Goal: Task Accomplishment & Management: Use online tool/utility

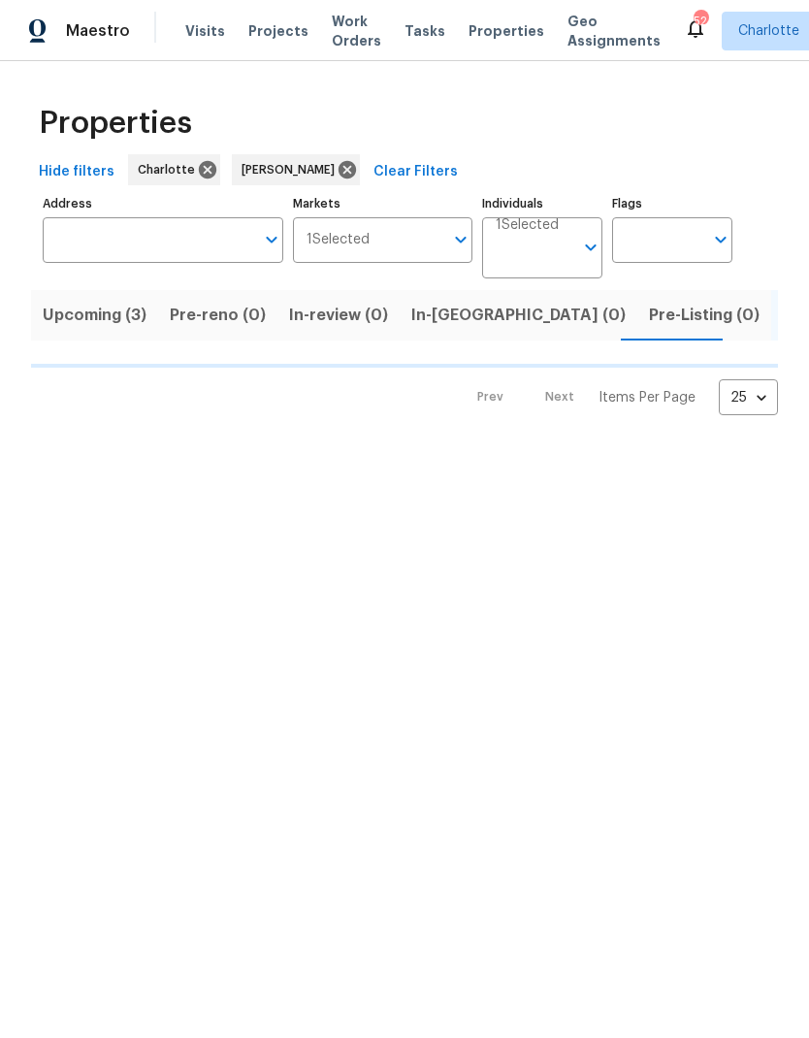
scroll to position [0, 40]
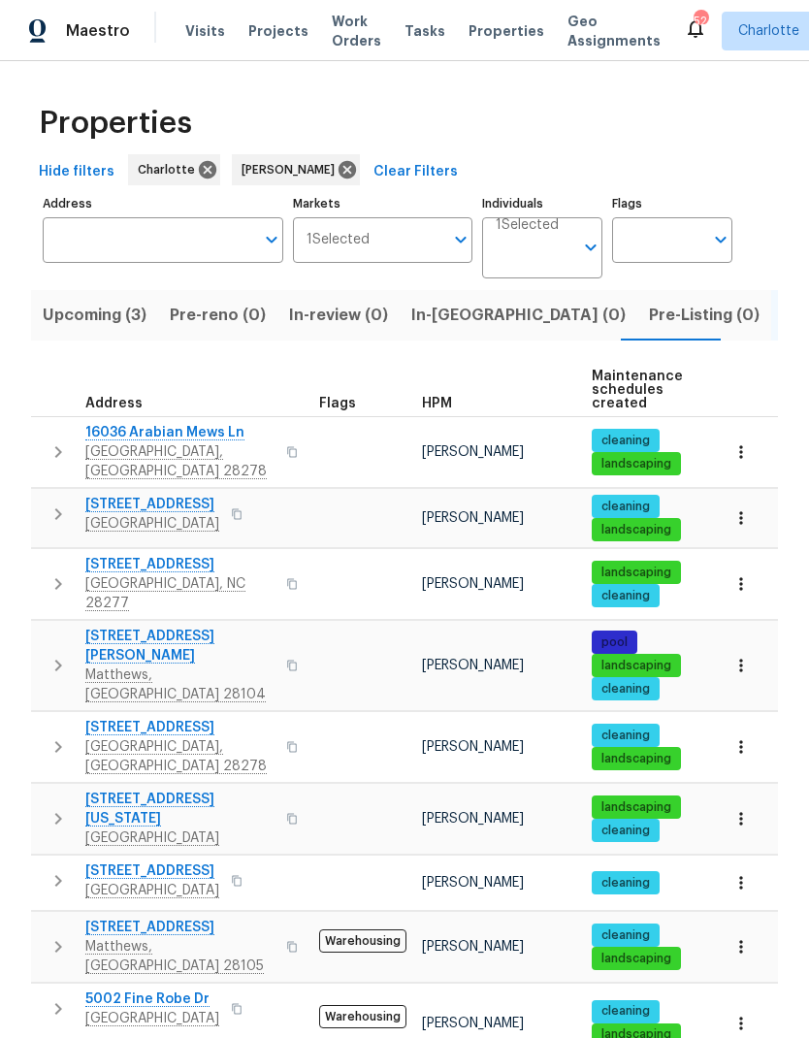
click at [442, 315] on span "In-reno (0)" at bounding box center [518, 315] width 214 height 27
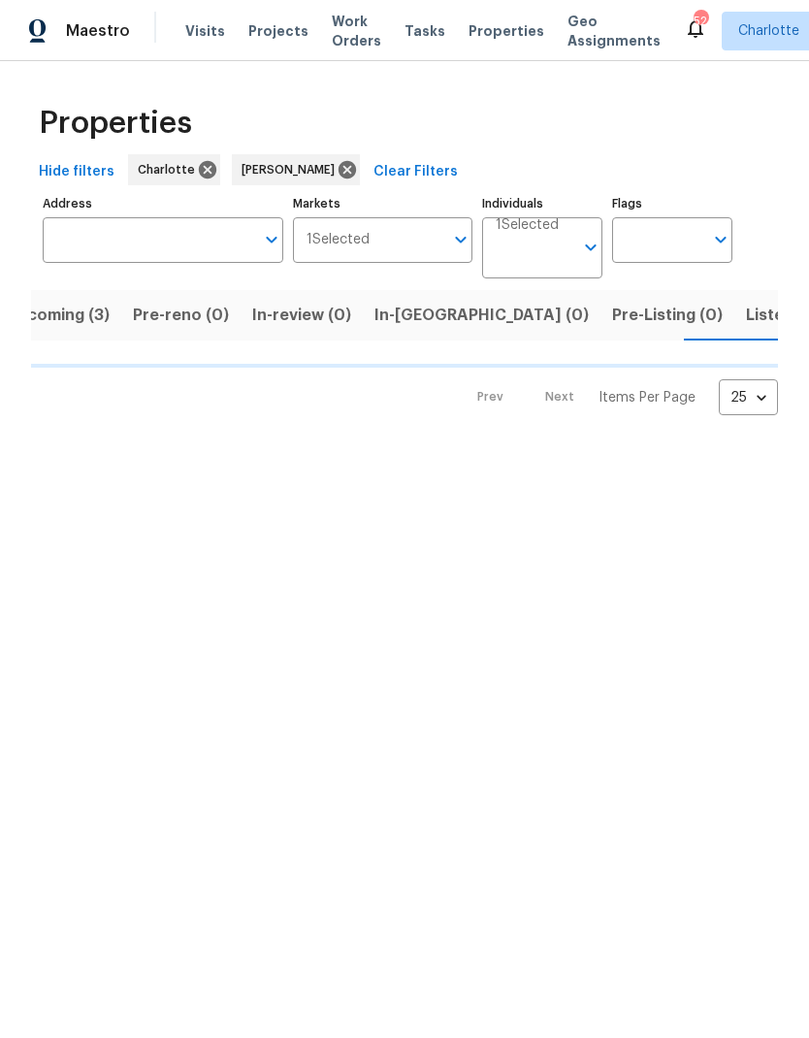
scroll to position [0, 38]
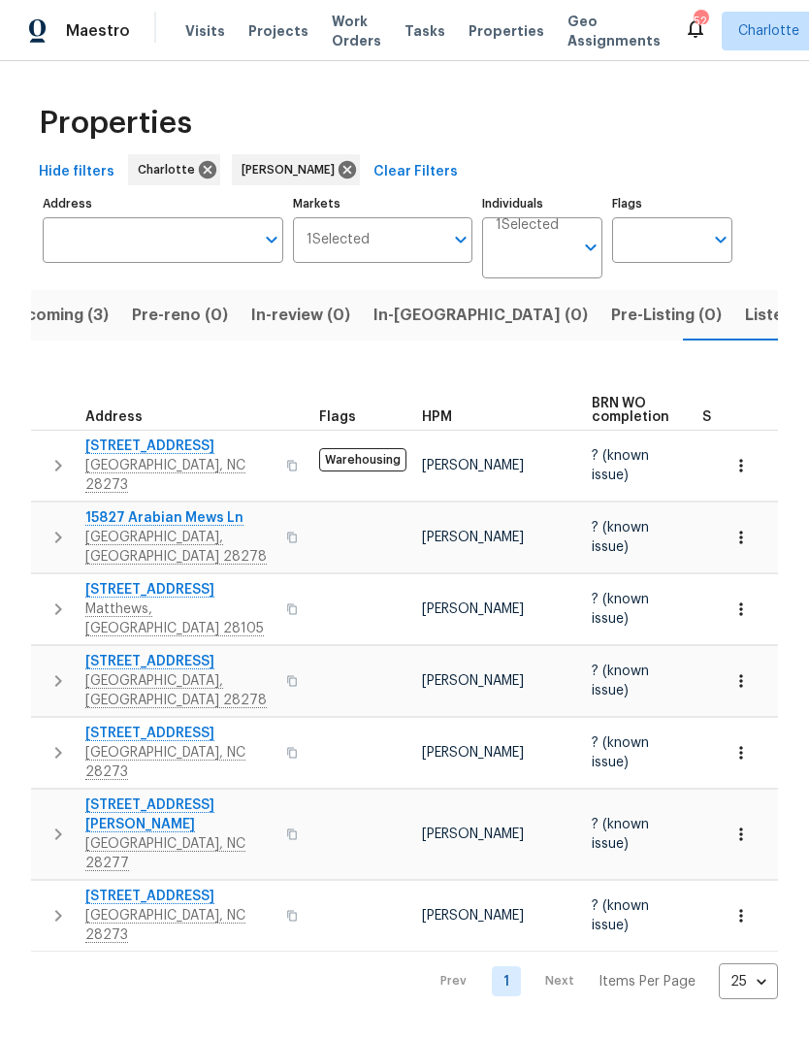
click at [425, 323] on span "In-reno (0)" at bounding box center [480, 315] width 214 height 27
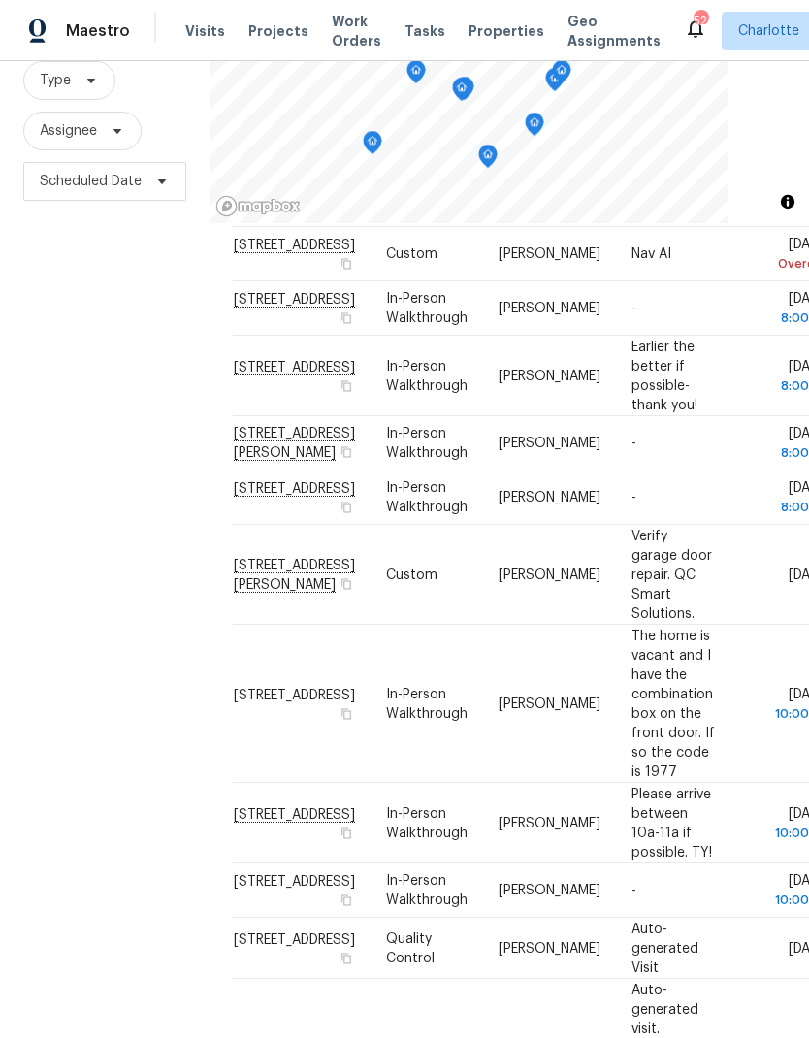
scroll to position [132, 0]
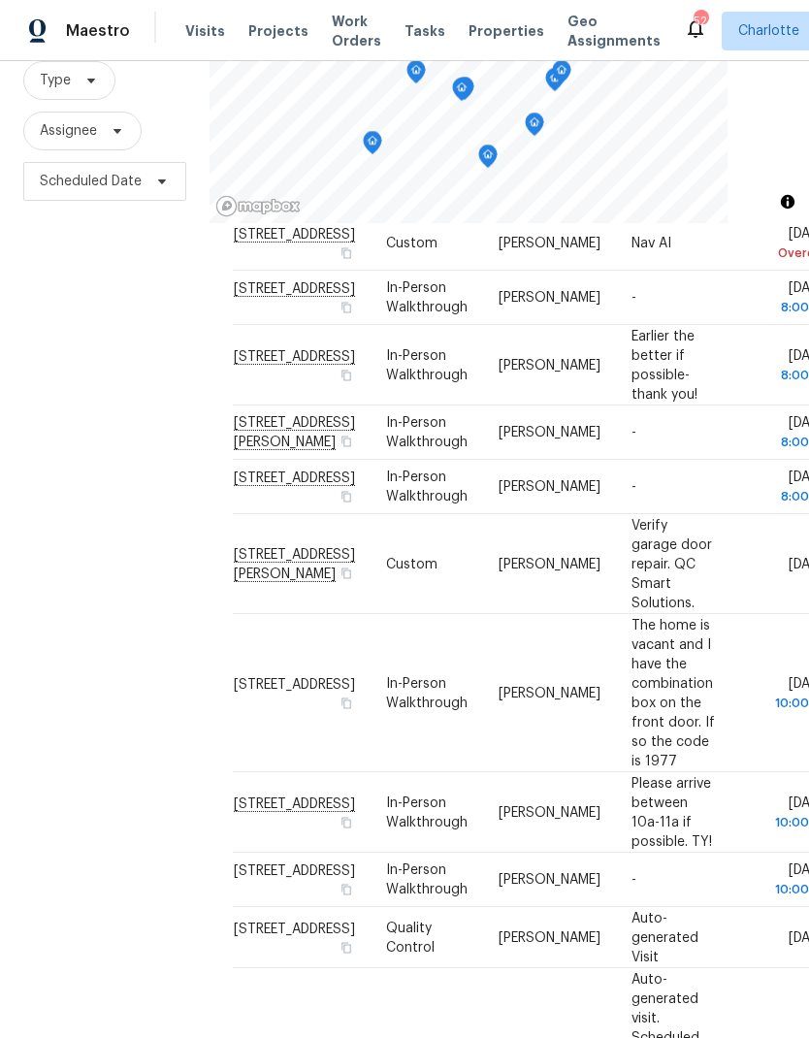
click at [90, 553] on div "Filters Reset ​ Type Assignee Scheduled Date" at bounding box center [104, 492] width 209 height 1121
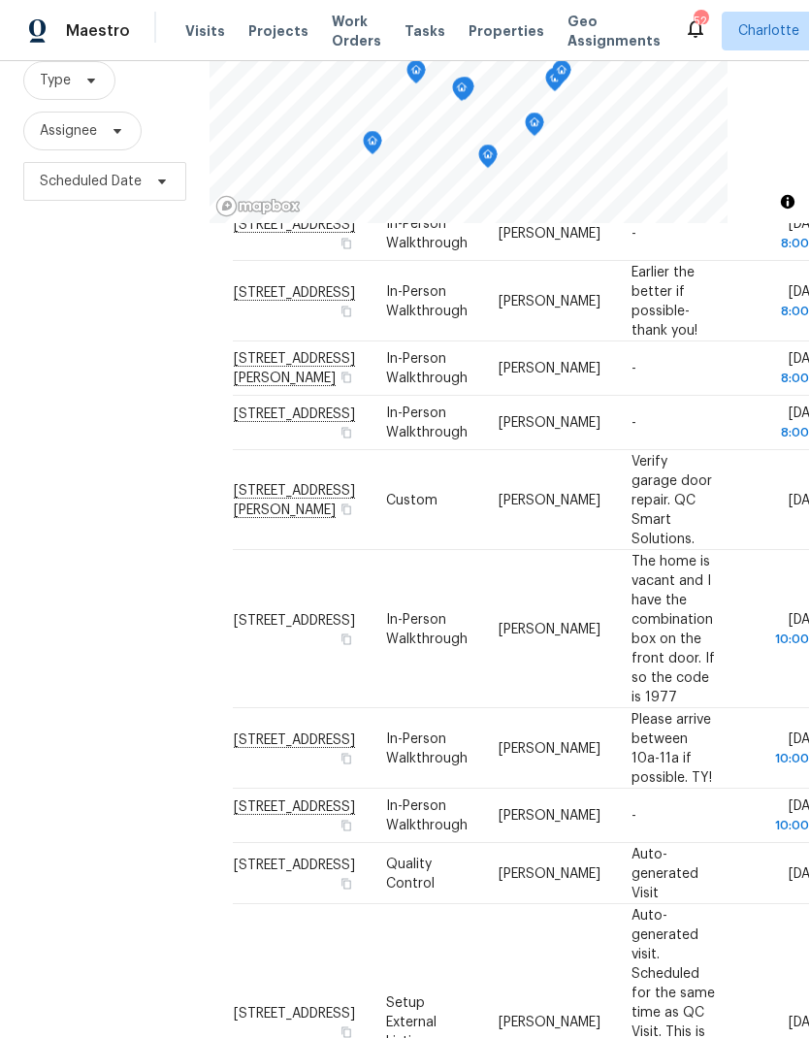
scroll to position [197, 0]
click at [94, 546] on div "Filters Reset ​ Type Assignee Scheduled Date" at bounding box center [104, 492] width 209 height 1121
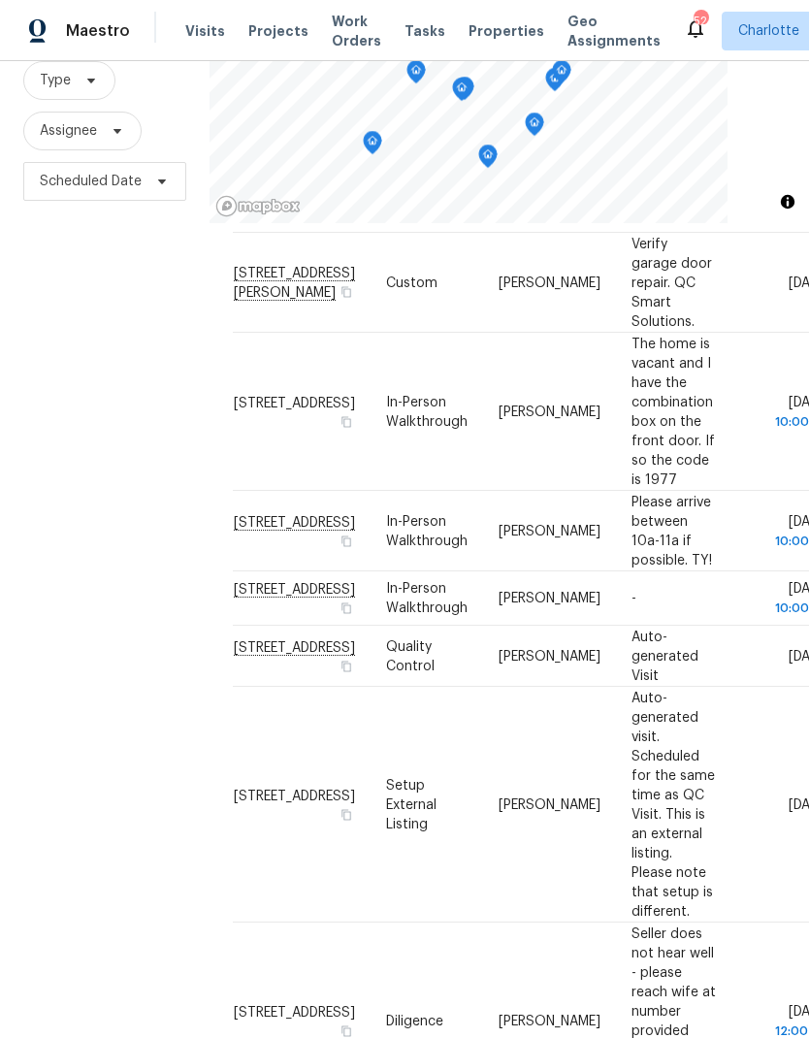
click at [97, 548] on div "Filters Reset ​ Type Assignee Scheduled Date" at bounding box center [104, 492] width 209 height 1121
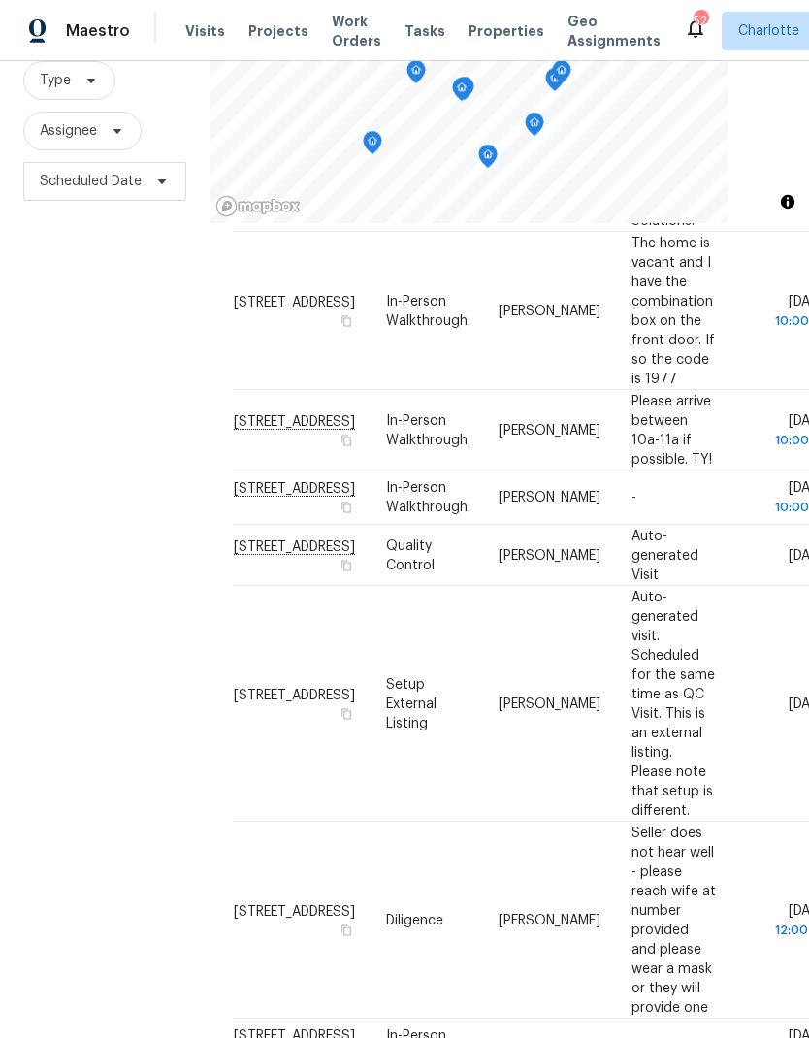
scroll to position [515, 0]
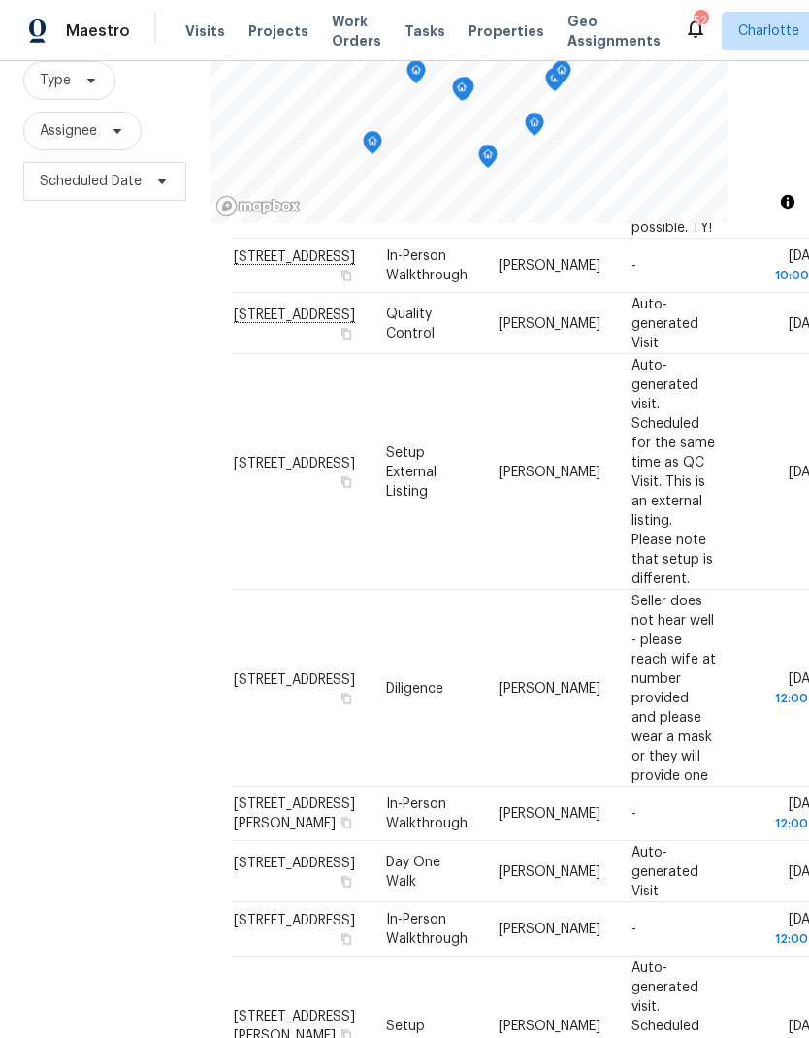
click at [90, 544] on div "Filters Reset ​ Type Assignee Scheduled Date" at bounding box center [104, 492] width 209 height 1121
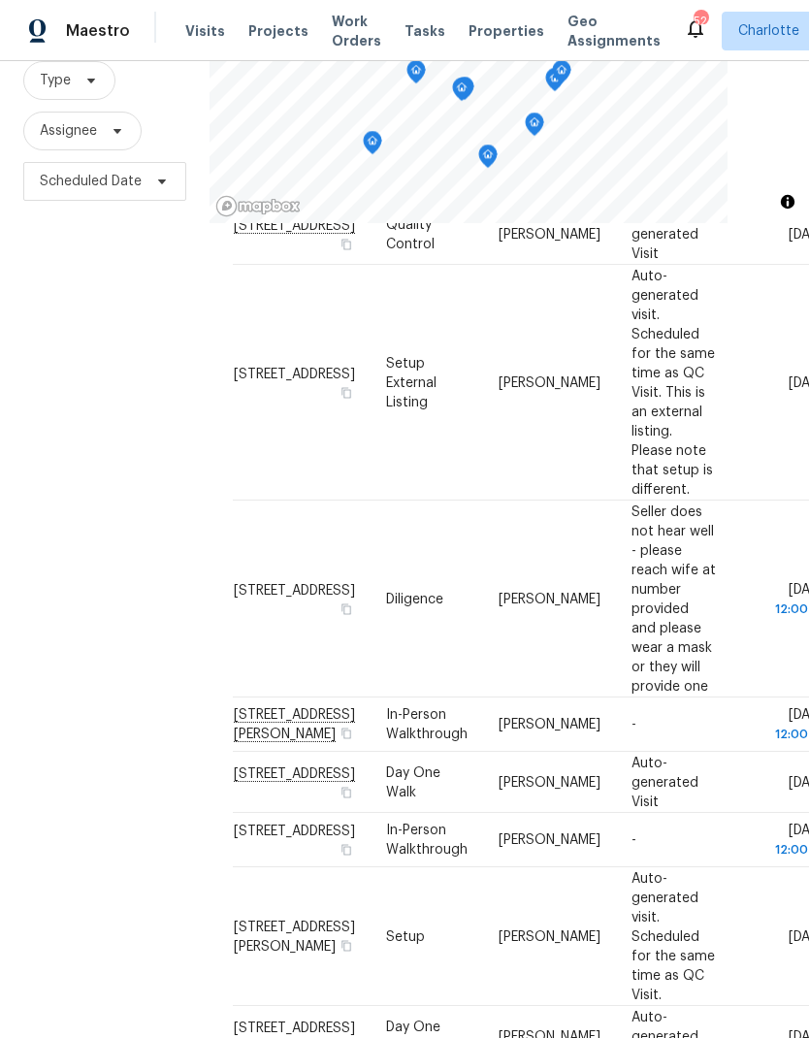
scroll to position [837, 0]
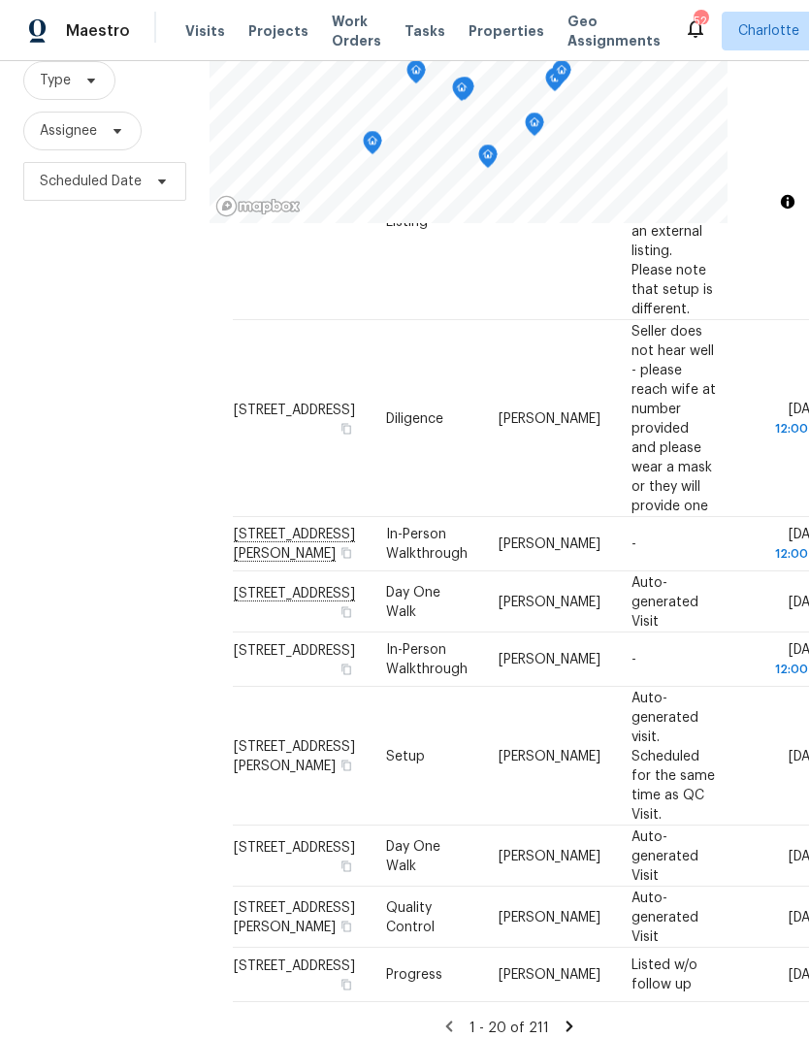
click at [92, 544] on div "Filters Reset ​ Type Assignee Scheduled Date" at bounding box center [104, 492] width 209 height 1121
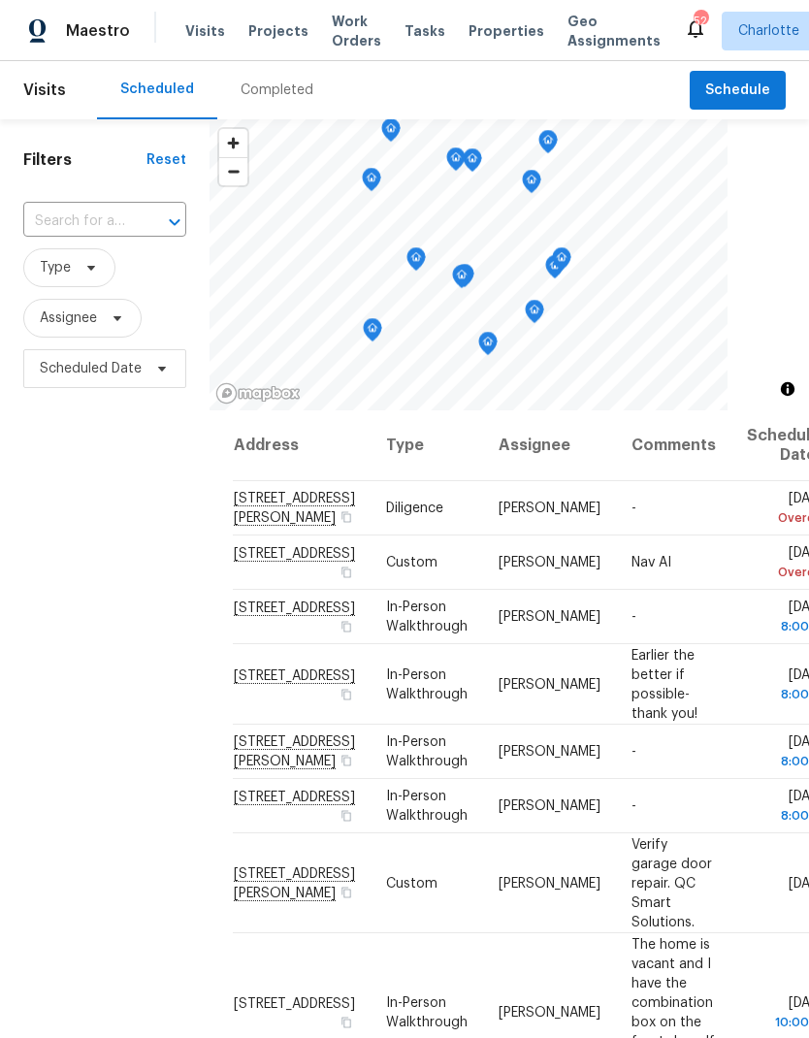
scroll to position [0, 0]
click at [339, 34] on span "Work Orders" at bounding box center [356, 31] width 49 height 39
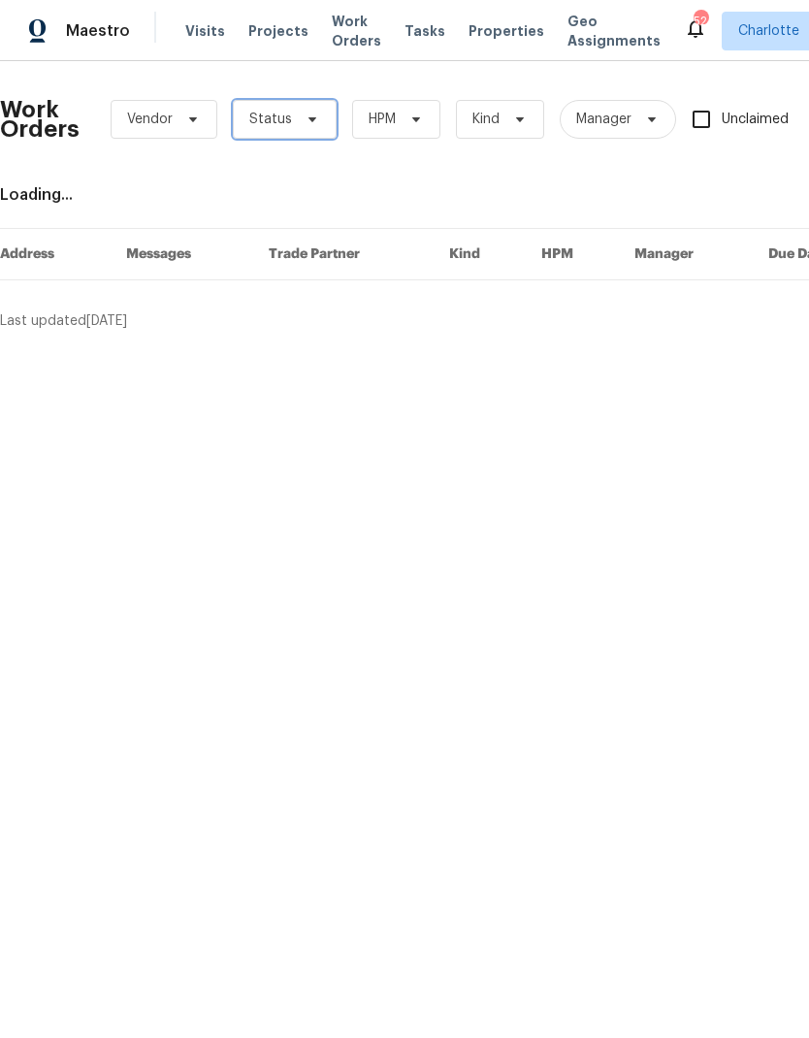
click at [308, 122] on icon at bounding box center [313, 120] width 16 height 16
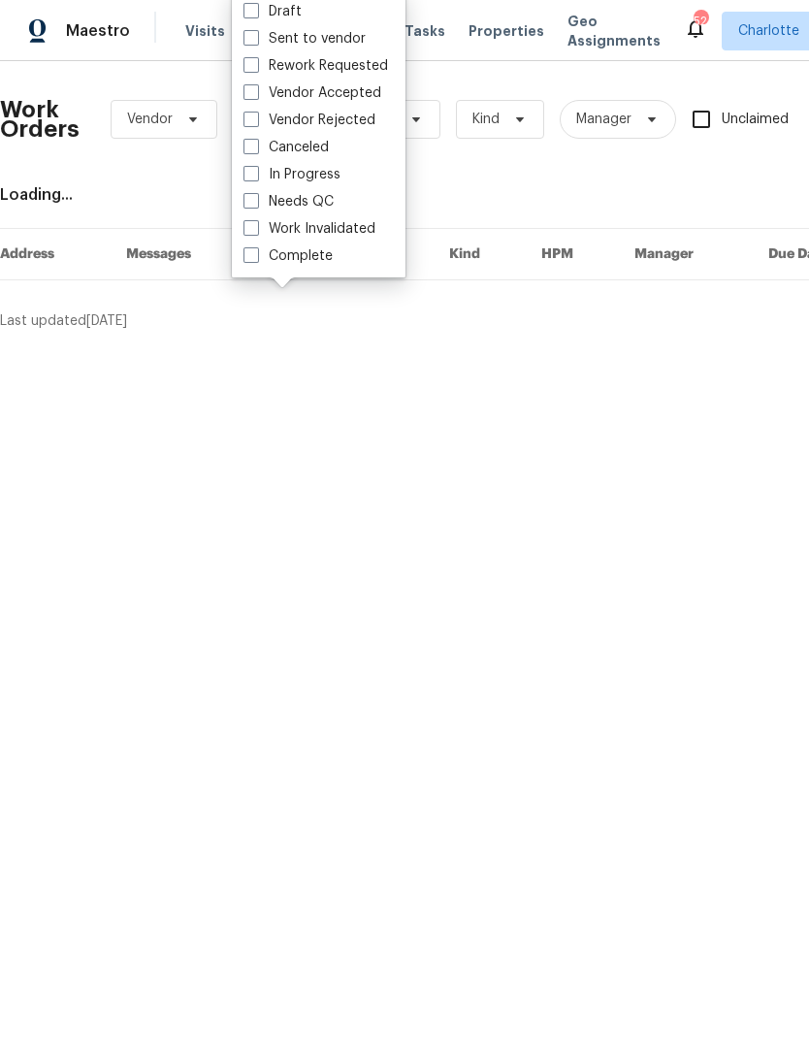
click at [331, 196] on label "Needs QC" at bounding box center [288, 201] width 90 height 19
click at [256, 196] on input "Needs QC" at bounding box center [249, 198] width 13 height 13
checkbox input "true"
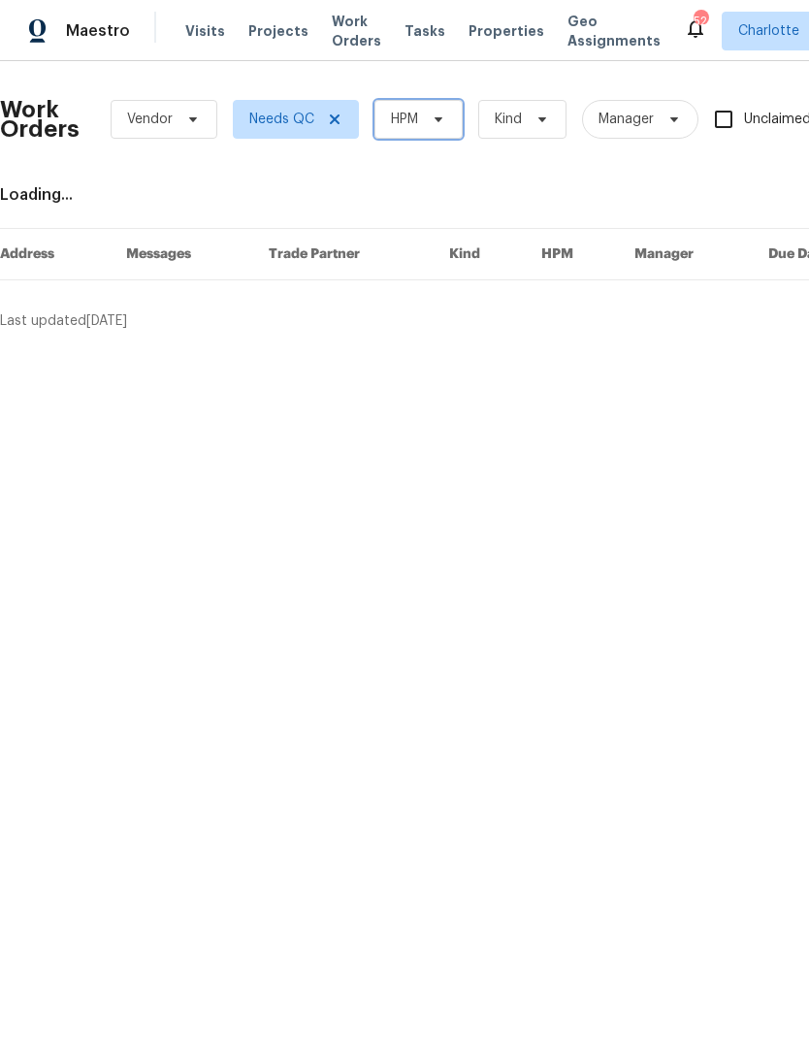
click at [437, 125] on icon at bounding box center [439, 120] width 16 height 16
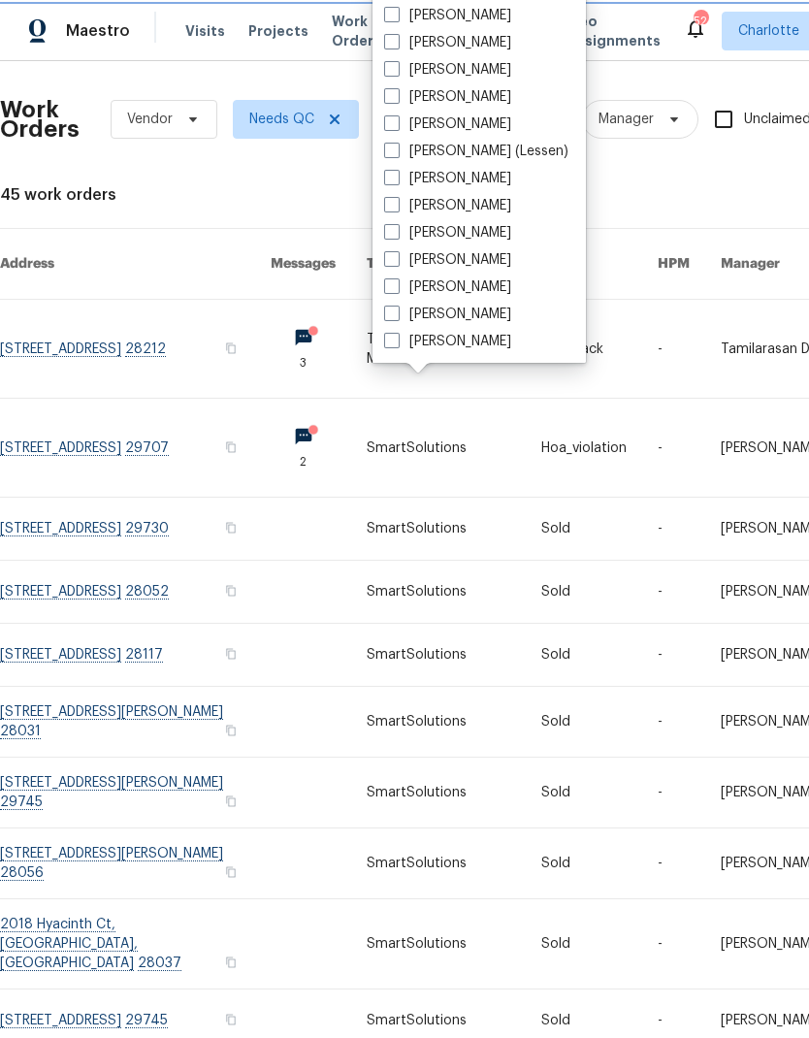
scroll to position [241, 0]
click at [482, 338] on label "[PERSON_NAME]" at bounding box center [447, 341] width 127 height 19
click at [397, 338] on input "[PERSON_NAME]" at bounding box center [390, 338] width 13 height 13
checkbox input "true"
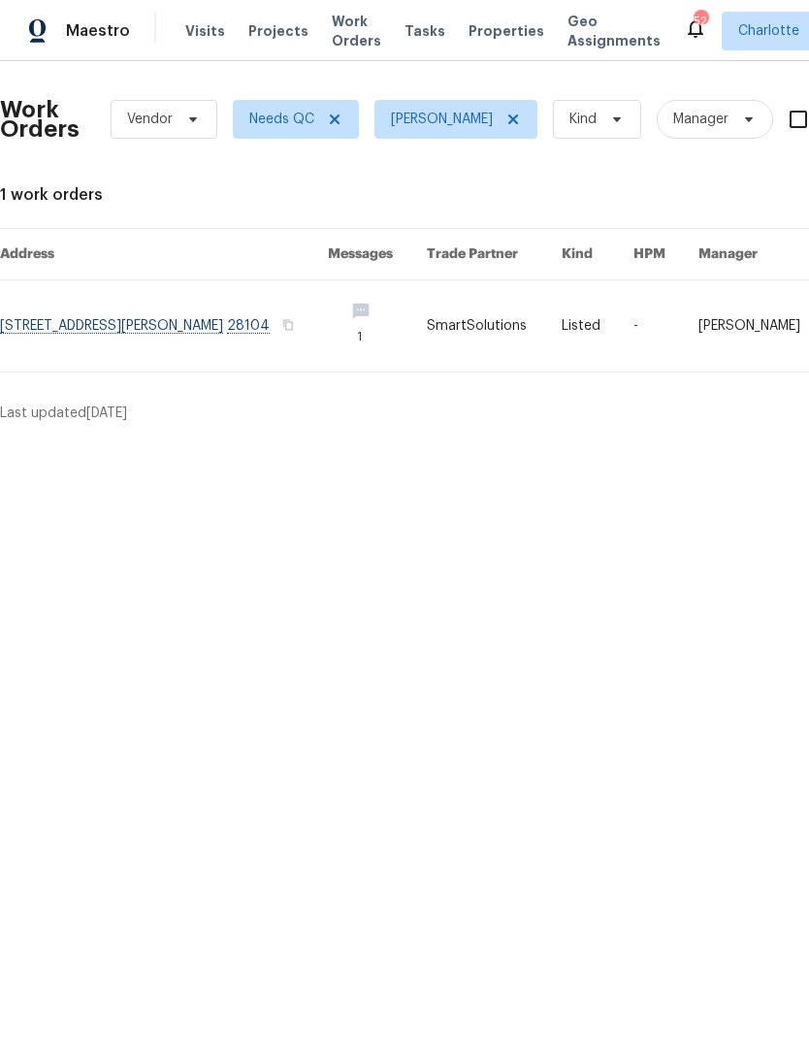
click at [76, 334] on link at bounding box center [164, 325] width 328 height 91
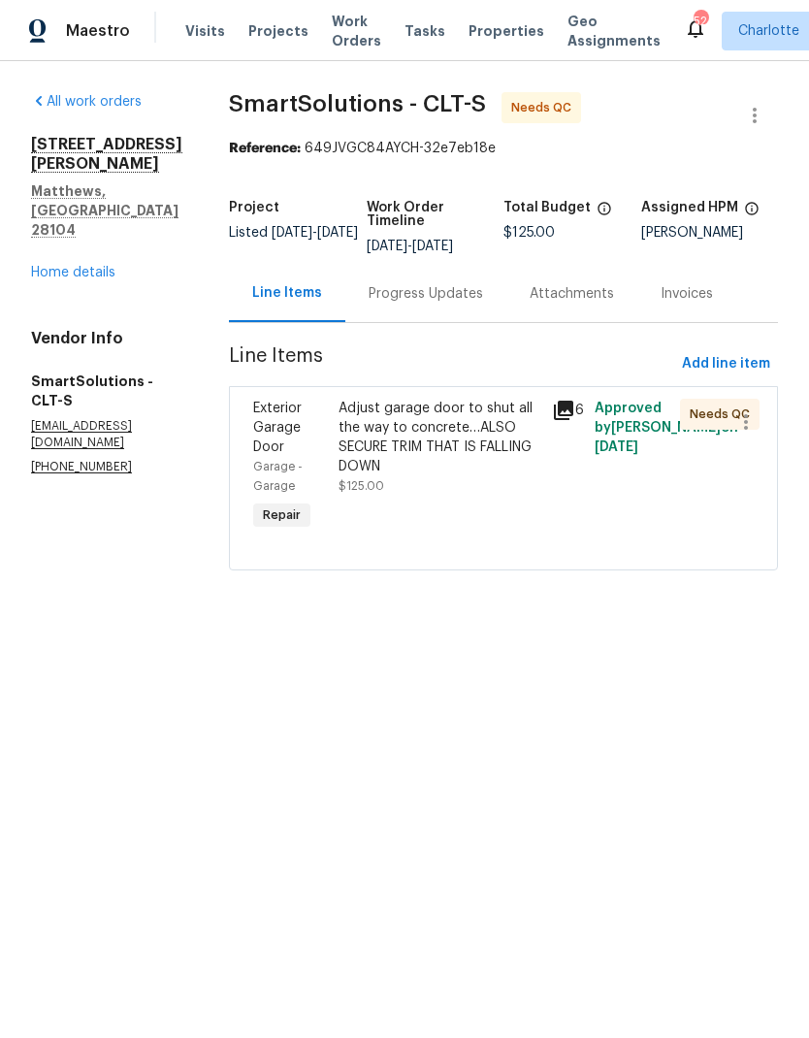
click at [497, 410] on div "Adjust garage door to shut all the way to concrete…ALSO SECURE TRIM THAT IS FAL…" at bounding box center [439, 438] width 202 height 78
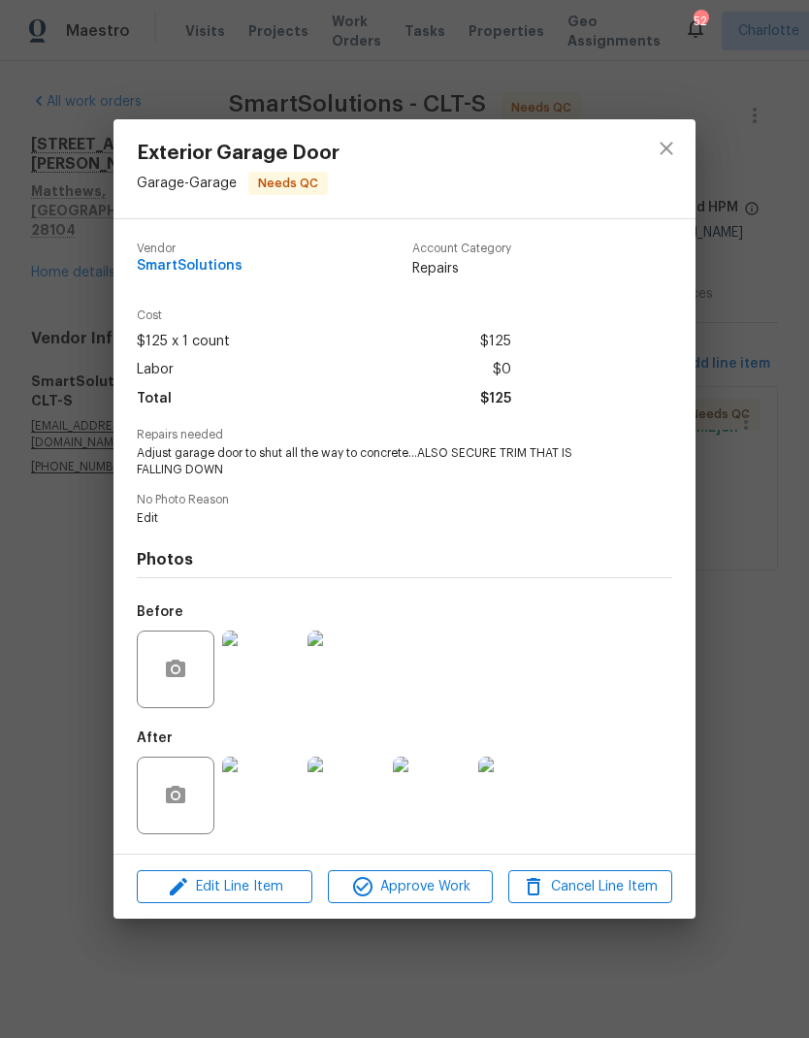
click at [362, 680] on img at bounding box center [346, 669] width 78 height 78
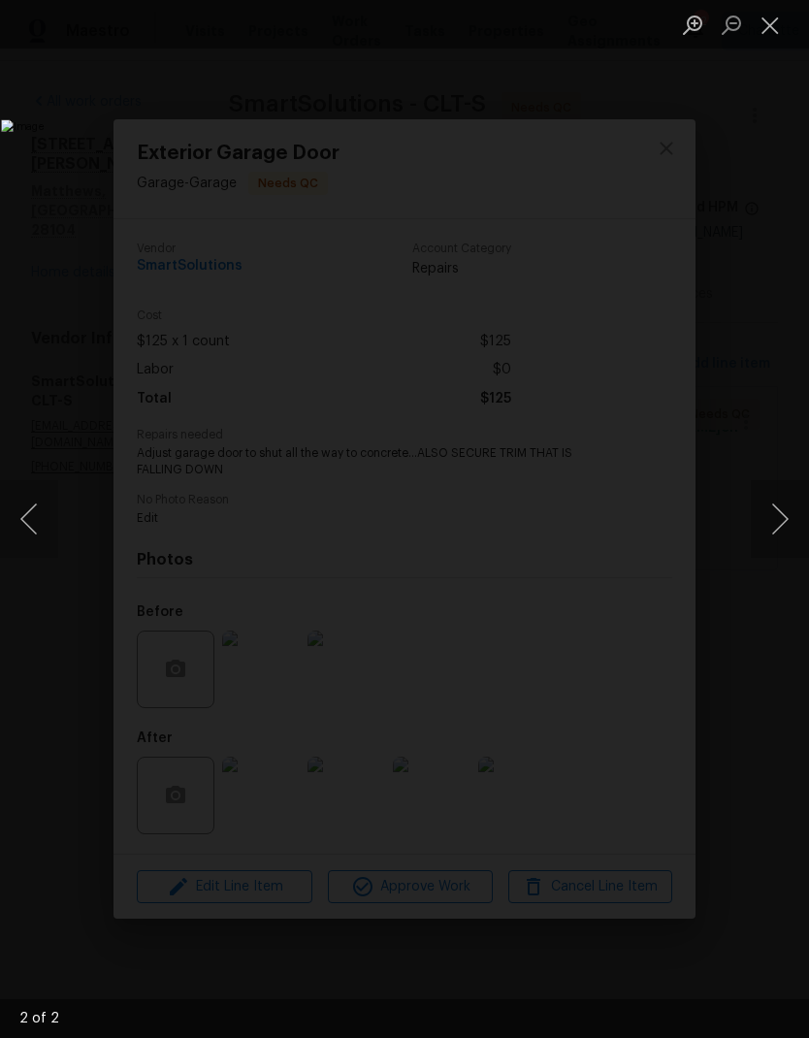
click at [780, 30] on button "Close lightbox" at bounding box center [770, 25] width 39 height 34
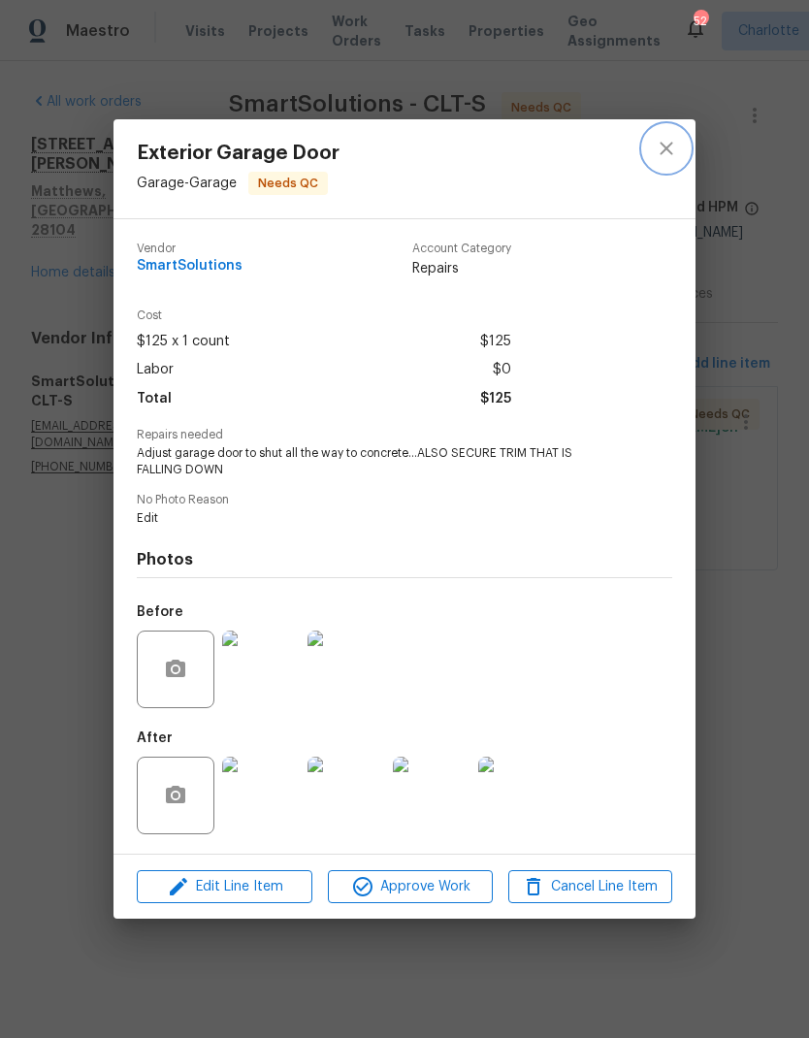
click at [673, 146] on icon "close" at bounding box center [666, 148] width 23 height 23
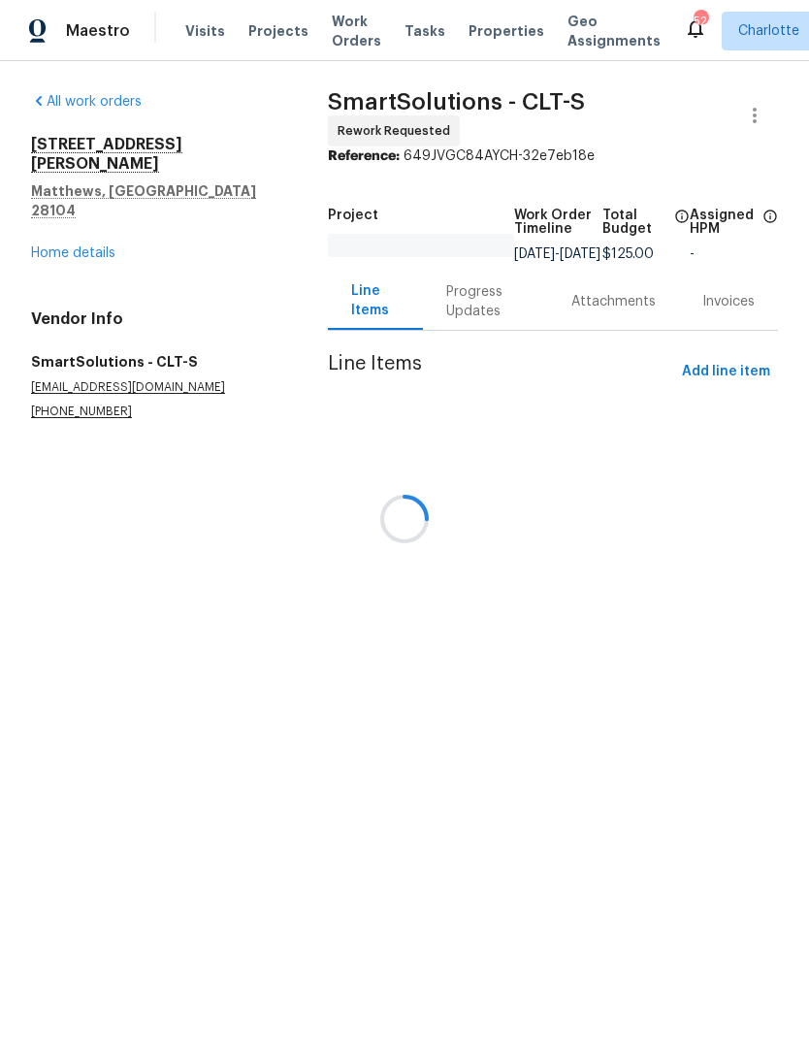
click at [482, 320] on div at bounding box center [404, 519] width 809 height 1038
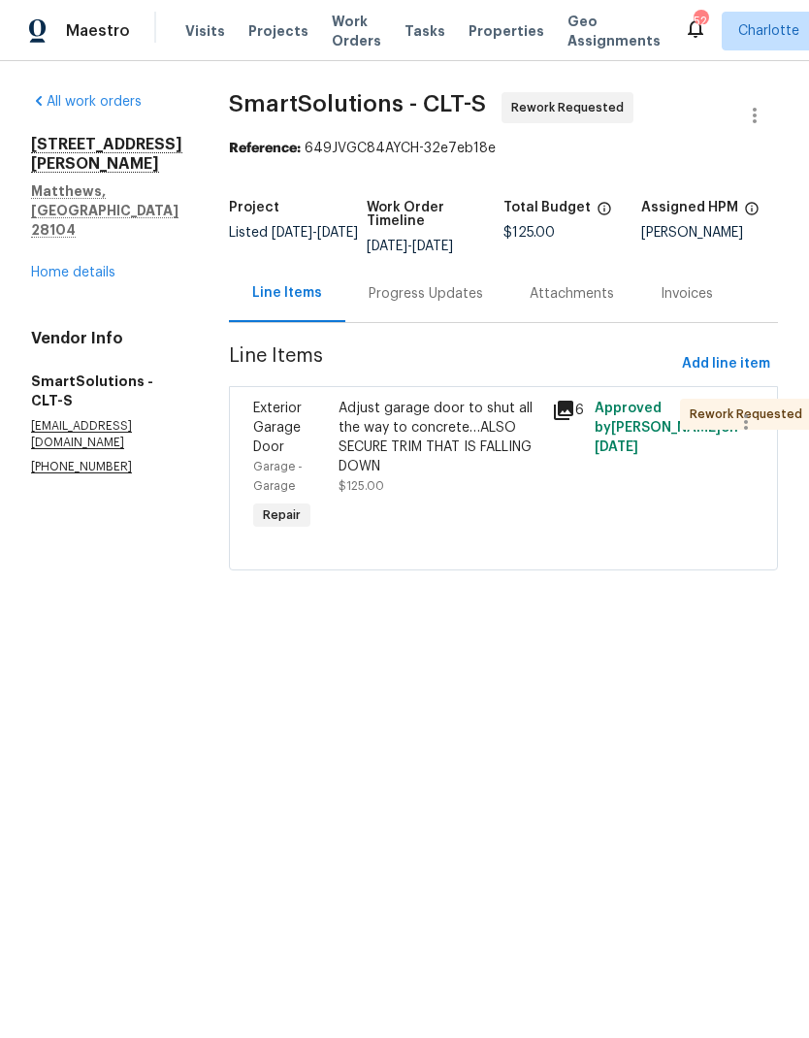
click at [408, 293] on div "Progress Updates" at bounding box center [426, 293] width 114 height 19
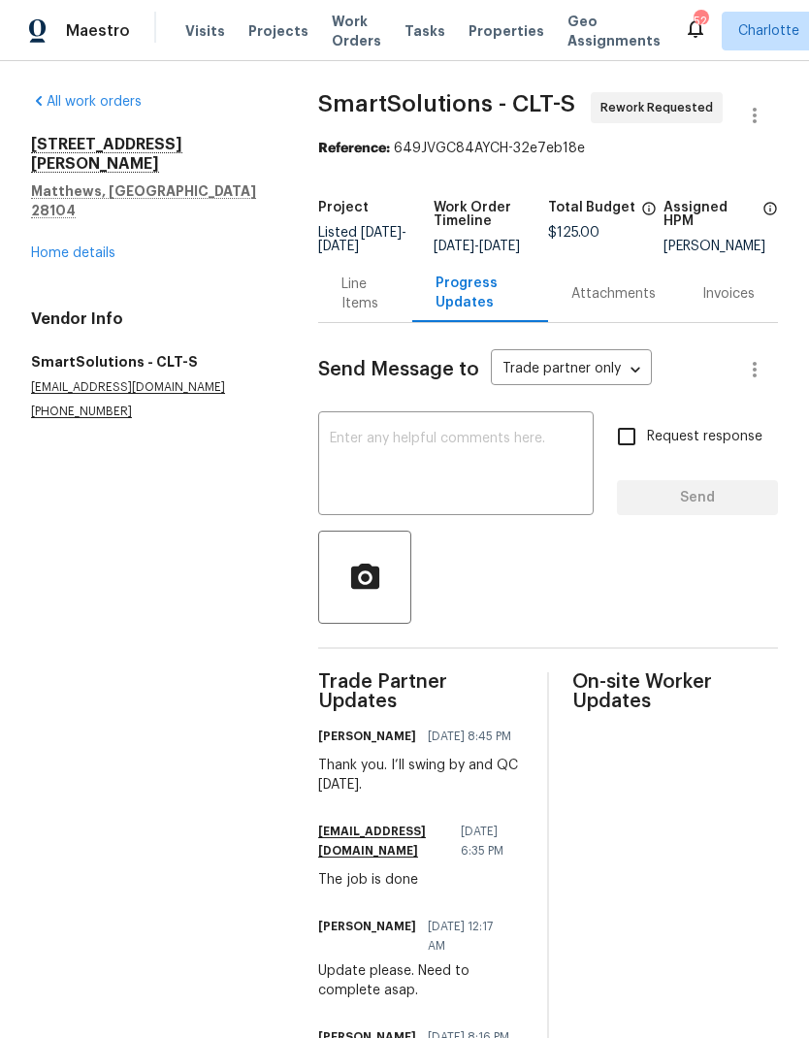
click at [361, 464] on textarea at bounding box center [456, 466] width 252 height 68
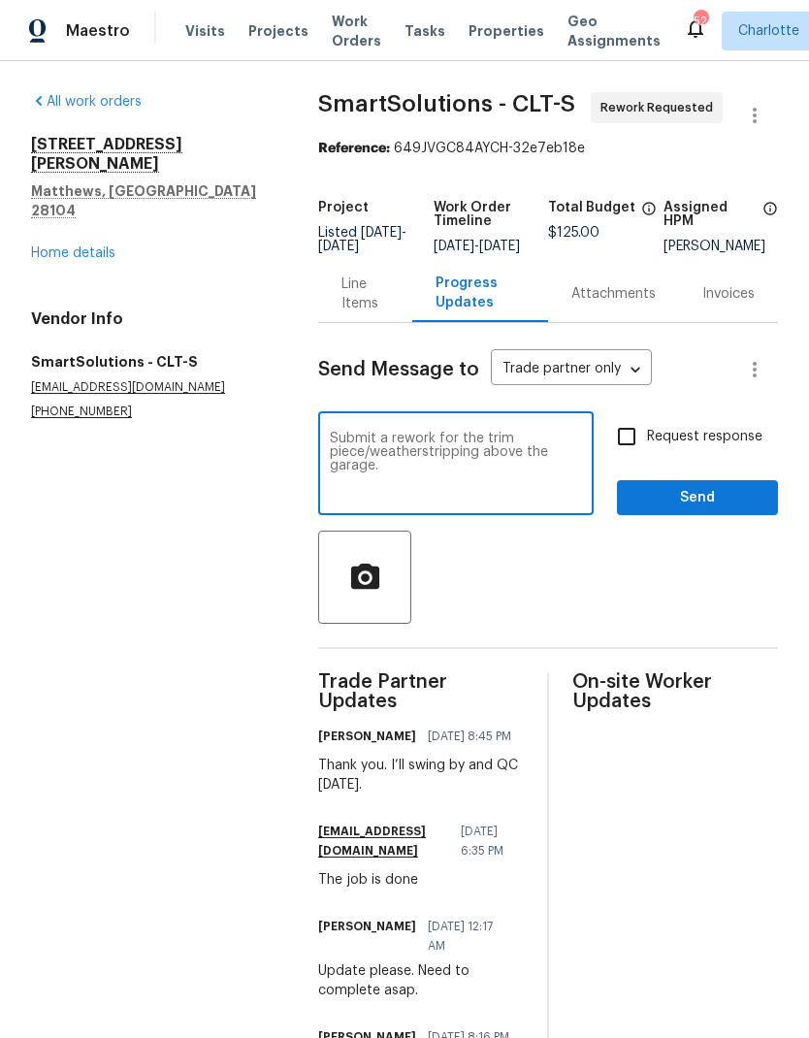
click at [366, 483] on textarea "Submit a rework for the trim piece/weatherstripping above the garage." at bounding box center [456, 466] width 252 height 68
click at [373, 449] on textarea "Submit a rework for the trim piece/weatherstripping above the garage door." at bounding box center [456, 466] width 252 height 68
click at [386, 460] on textarea "Submit a rework for the trim piece/weatherstripping above the garage door." at bounding box center [456, 466] width 252 height 68
click at [472, 495] on textarea "Submit a rework for the trim piece/weatherstripping above the garage door." at bounding box center [456, 466] width 252 height 68
click at [406, 446] on textarea "Submit a rework for the trim piece/weatherstripping above the garage door." at bounding box center [456, 466] width 252 height 68
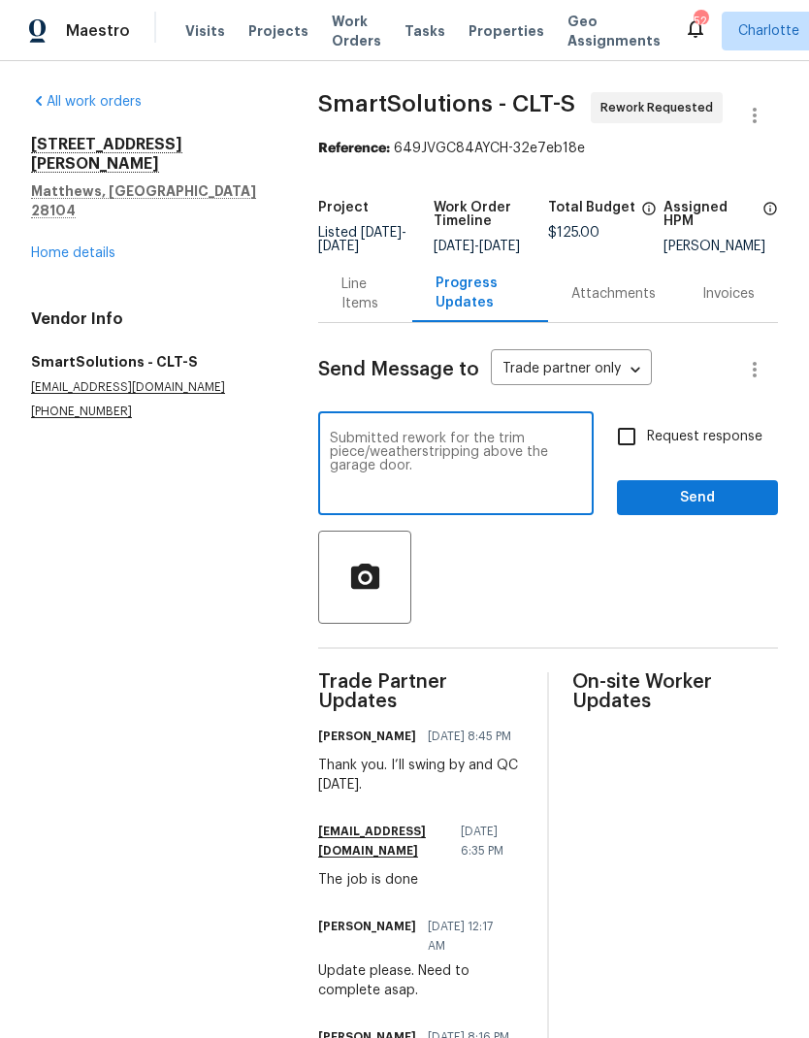
type textarea "Submitted rework for the trim piece/weatherstripping above the garage door."
click at [623, 444] on input "Request response" at bounding box center [626, 436] width 41 height 41
checkbox input "true"
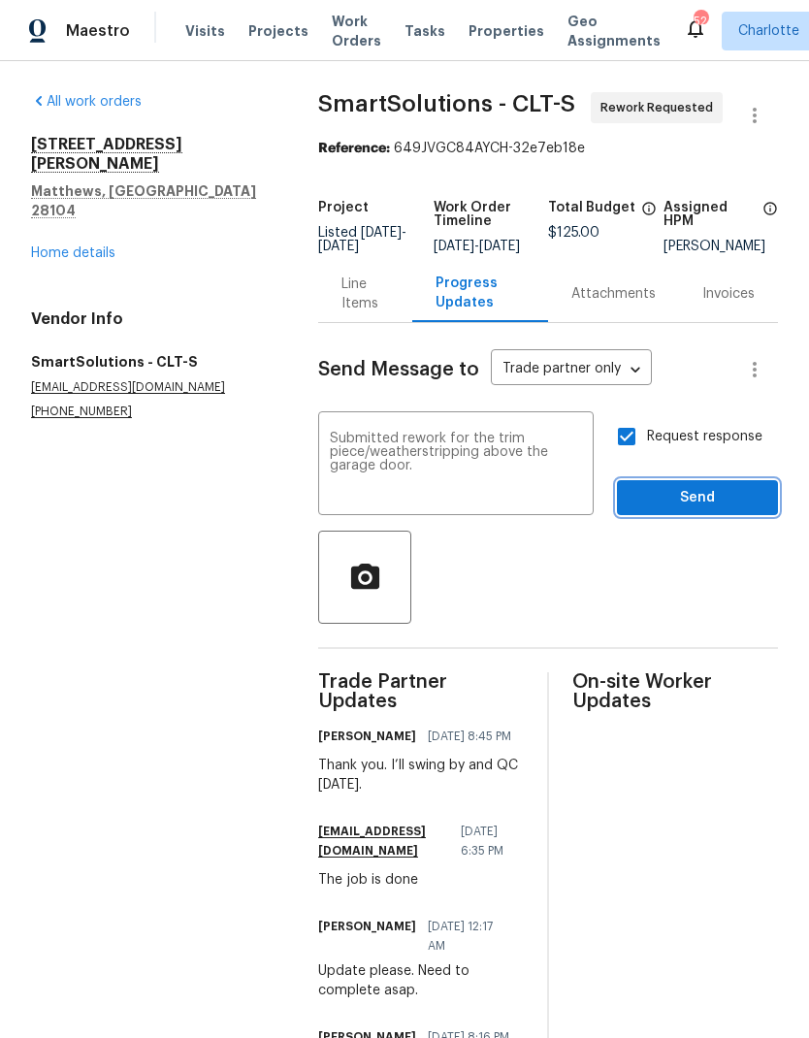
click at [708, 510] on span "Send" at bounding box center [697, 498] width 130 height 24
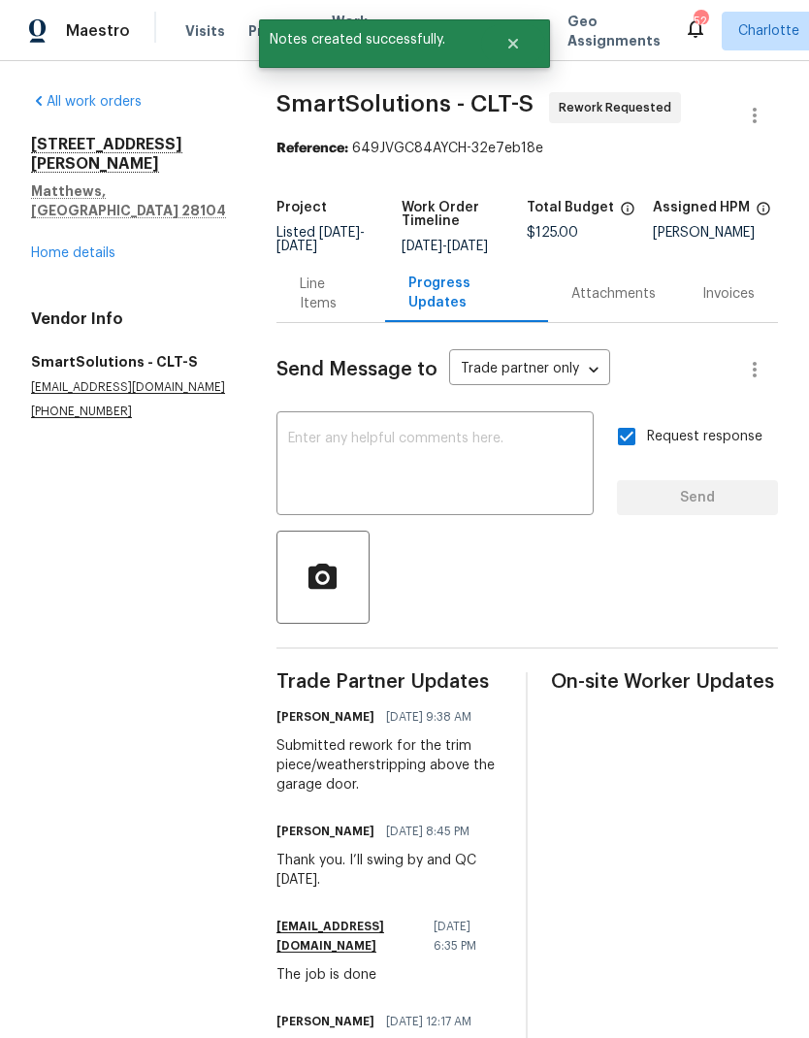
click at [100, 32] on span "Maestro" at bounding box center [98, 30] width 64 height 19
